Goal: Task Accomplishment & Management: Manage account settings

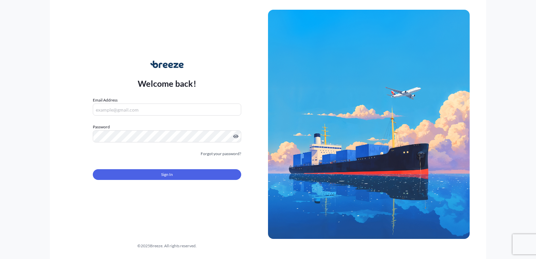
click at [178, 111] on input "Email Address" at bounding box center [167, 110] width 148 height 12
type input "[EMAIL_ADDRESS][DOMAIN_NAME]"
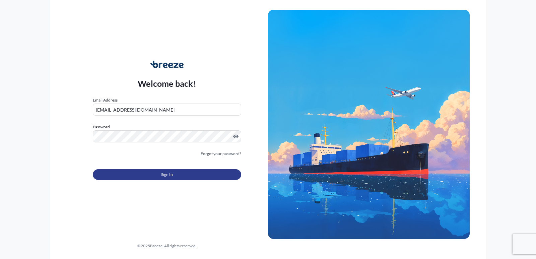
click at [160, 170] on button "Sign In" at bounding box center [167, 174] width 148 height 11
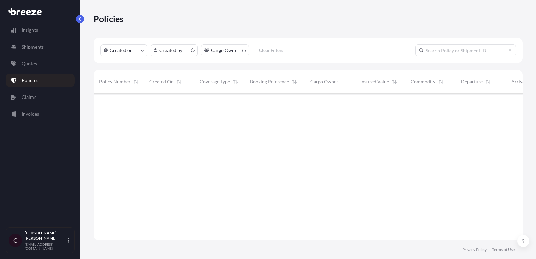
scroll to position [150, 429]
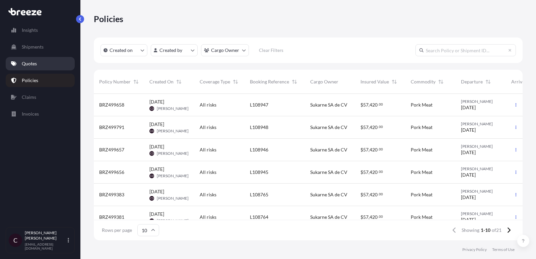
click at [37, 59] on link "Quotes" at bounding box center [40, 63] width 69 height 13
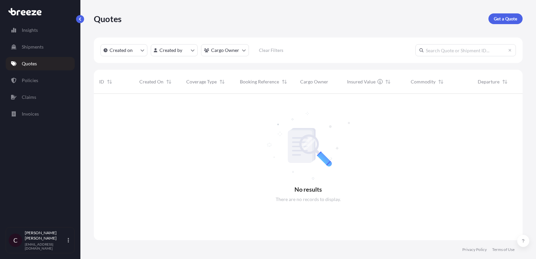
scroll to position [171, 429]
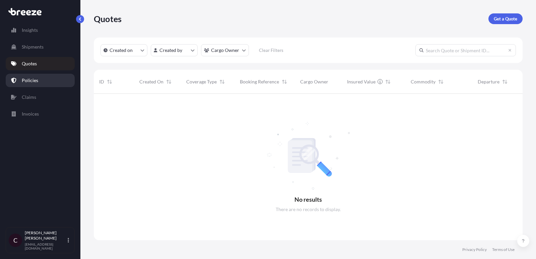
click at [42, 80] on link "Policies" at bounding box center [40, 80] width 69 height 13
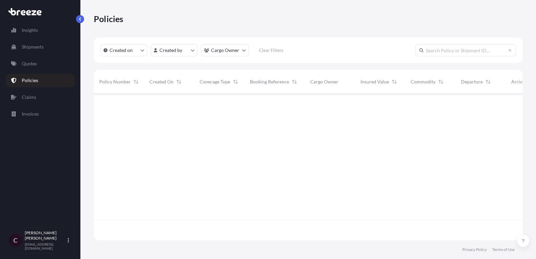
scroll to position [150, 429]
